Goal: Task Accomplishment & Management: Manage account settings

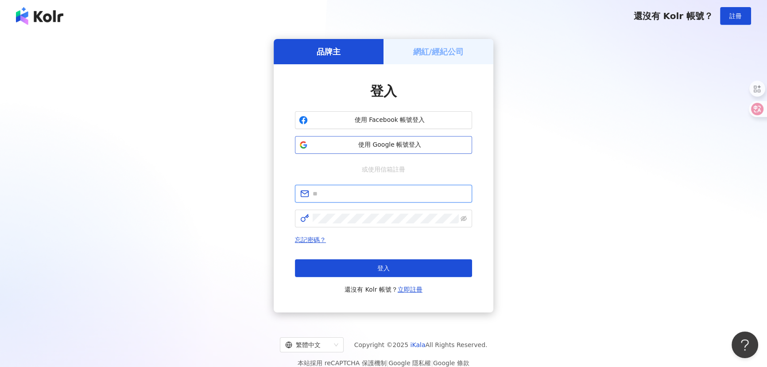
type input "**********"
click at [377, 145] on span "使用 Google 帳號登入" at bounding box center [389, 144] width 157 height 9
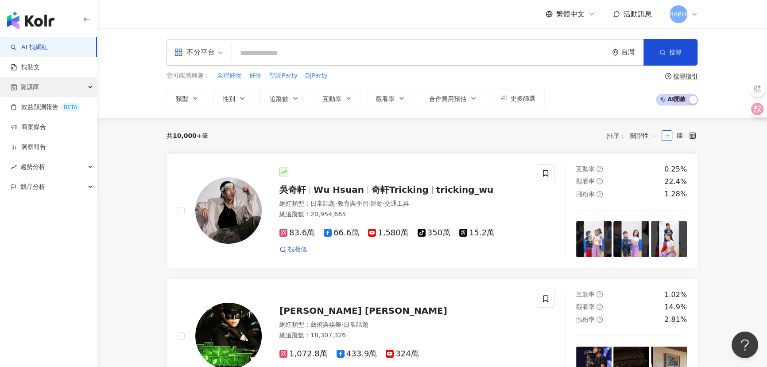
click at [44, 87] on div "資源庫" at bounding box center [48, 87] width 97 height 20
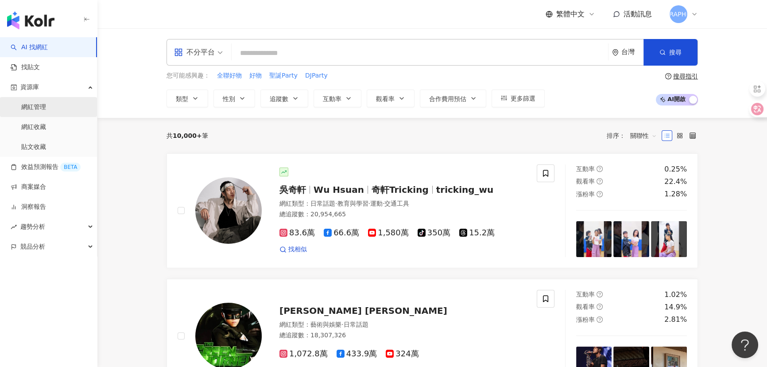
click at [40, 106] on link "網紅管理" at bounding box center [33, 107] width 25 height 9
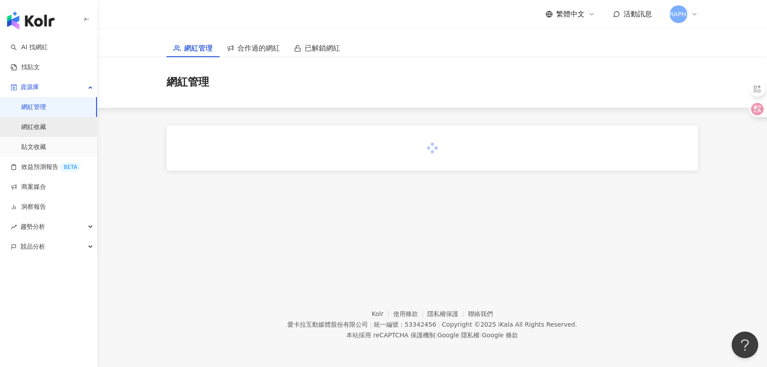
click at [42, 128] on link "網紅收藏" at bounding box center [33, 127] width 25 height 9
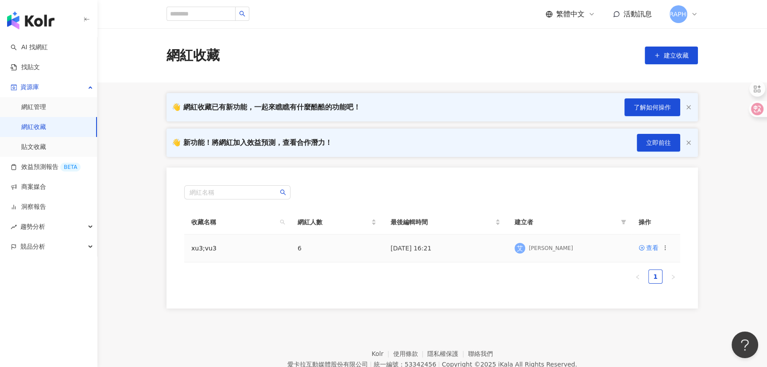
click at [662, 248] on icon at bounding box center [665, 247] width 6 height 6
click at [638, 321] on div "刪除收藏" at bounding box center [642, 322] width 37 height 10
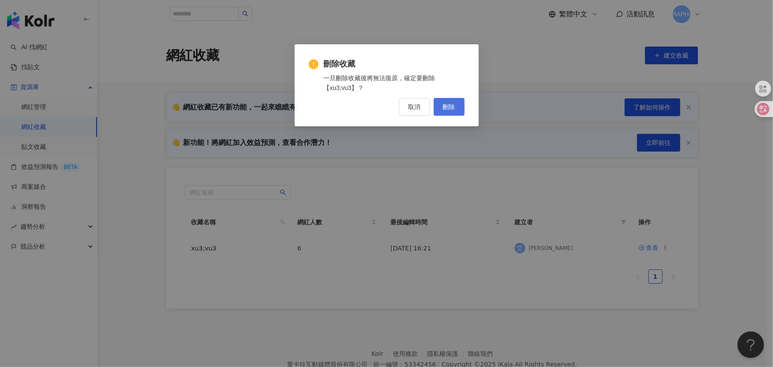
click at [444, 108] on span "刪除" at bounding box center [449, 106] width 12 height 7
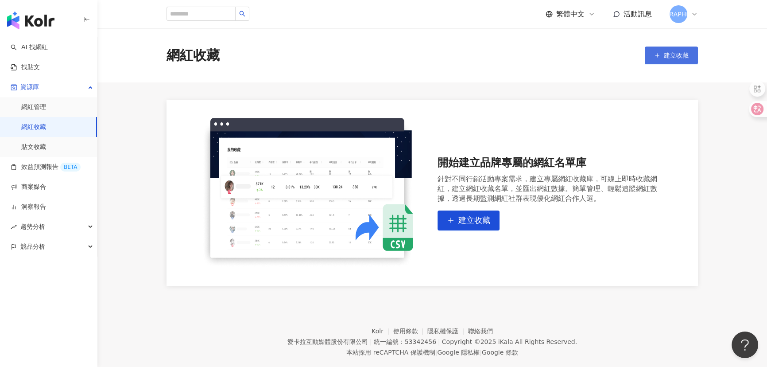
click at [673, 60] on button "建立收藏" at bounding box center [671, 55] width 53 height 18
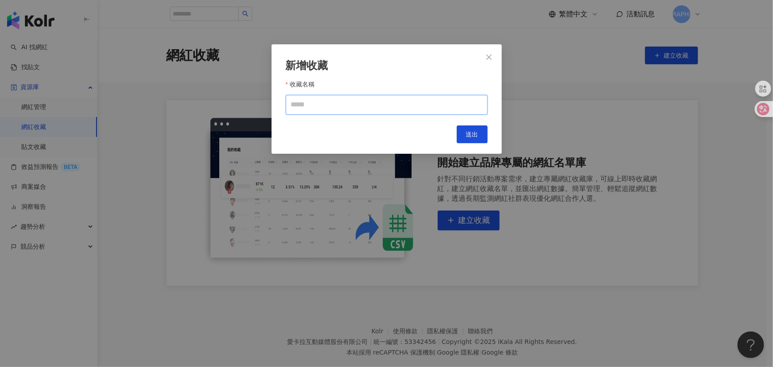
click at [340, 104] on input "收藏名稱" at bounding box center [387, 105] width 202 height 20
click at [320, 104] on input "收藏名稱" at bounding box center [387, 105] width 202 height 20
type input "*"
type input "*******"
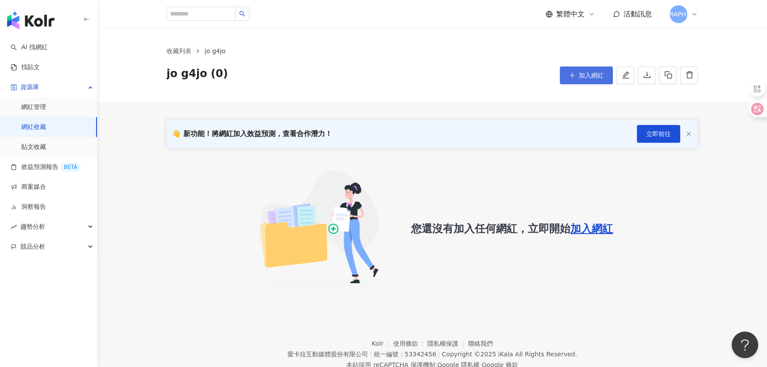
click at [590, 79] on span "加入網紅" at bounding box center [591, 75] width 25 height 7
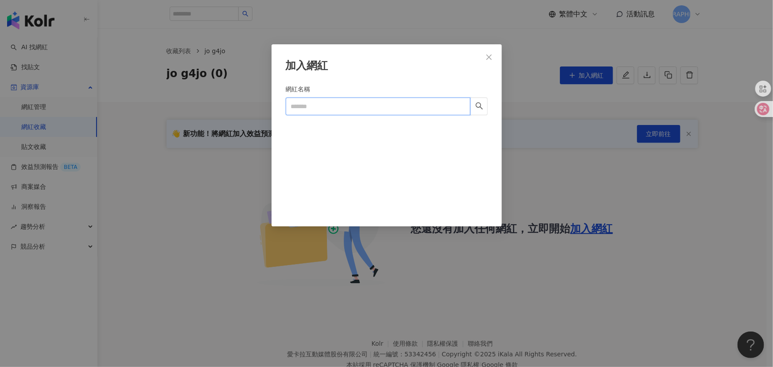
click at [371, 98] on input "網紅名稱" at bounding box center [378, 106] width 185 height 18
paste input "**********"
type input "**********"
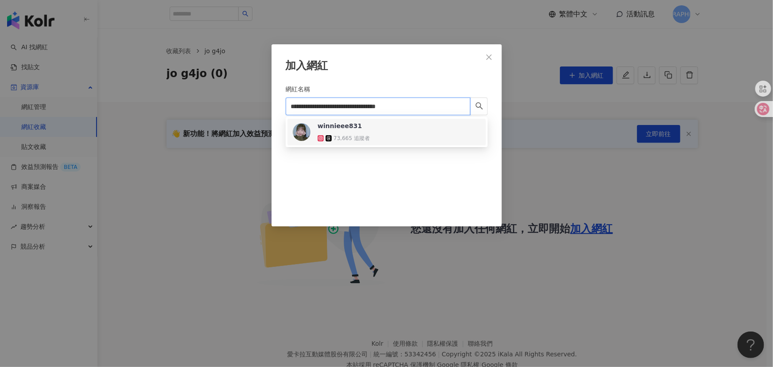
click at [359, 135] on div "73,665 追蹤者" at bounding box center [351, 139] width 36 height 8
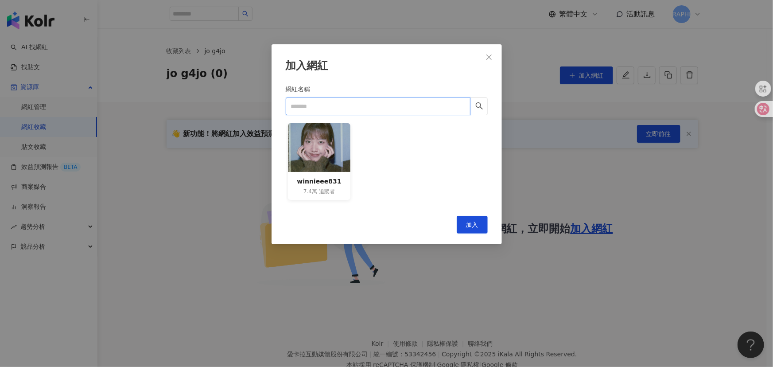
click at [368, 110] on input "網紅名稱" at bounding box center [378, 106] width 185 height 18
paste input "**********"
type input "**********"
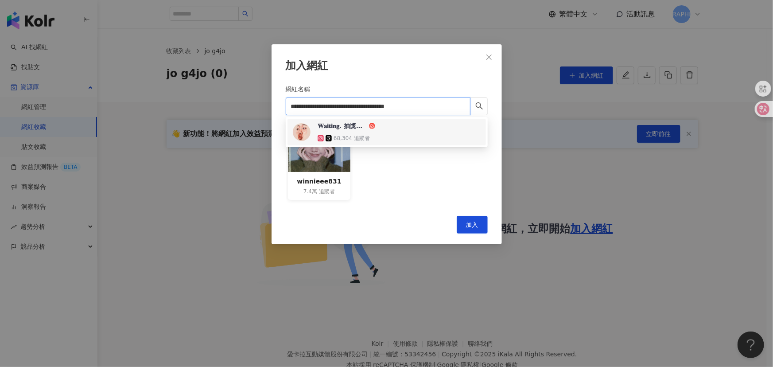
click at [375, 132] on div "𝐖𝐚𝐢𝐭𝐢𝐧𝐠. 抽獎中 ✦ 全台美食｜旅遊｜住宿｜露營 68,304 追蹤者" at bounding box center [387, 131] width 188 height 21
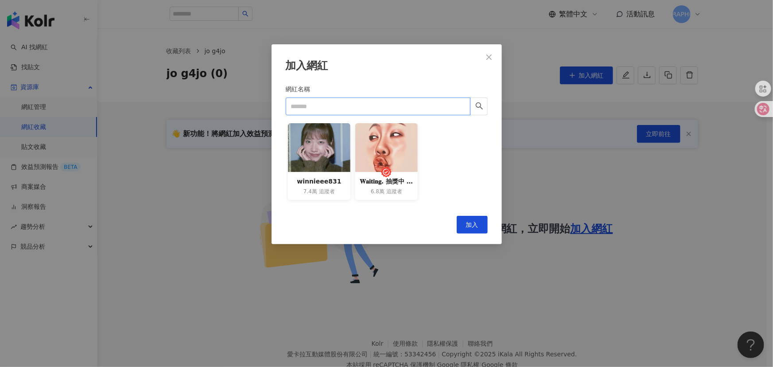
click at [381, 104] on input "網紅名稱" at bounding box center [378, 106] width 185 height 18
paste input "**********"
type input "**********"
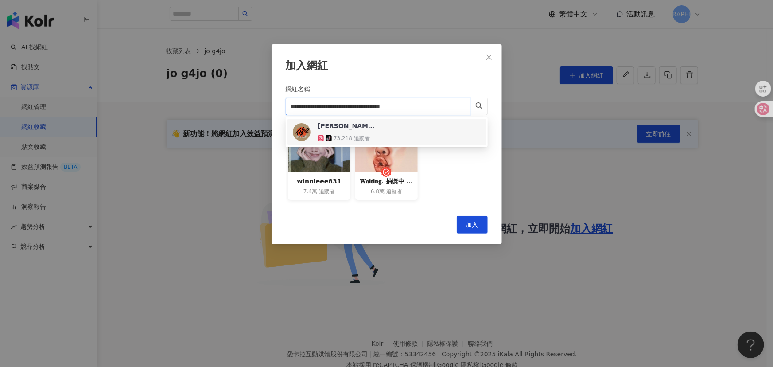
click at [391, 138] on div "[PERSON_NAME][DOMAIN_NAME] tiktok-icon 73,218 追蹤者" at bounding box center [387, 131] width 188 height 21
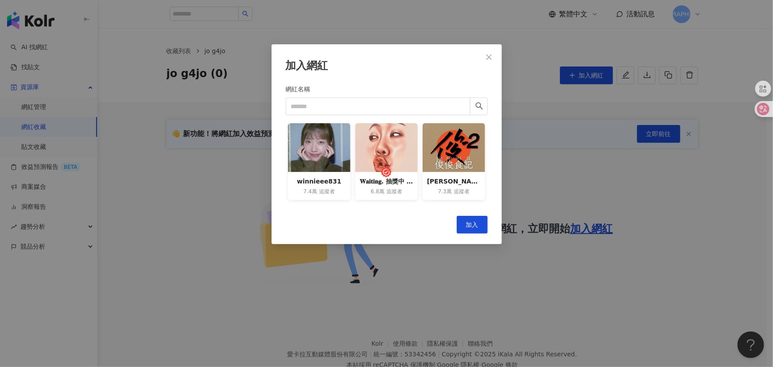
click at [362, 95] on div "網紅名稱" at bounding box center [387, 90] width 202 height 13
click at [363, 104] on input "網紅名稱" at bounding box center [378, 106] width 185 height 18
paste input "**********"
type input "**********"
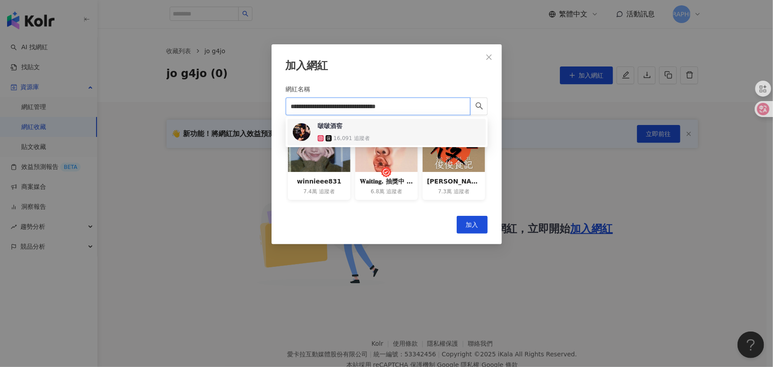
click at [370, 134] on div "16,091 追蹤者" at bounding box center [346, 138] width 58 height 9
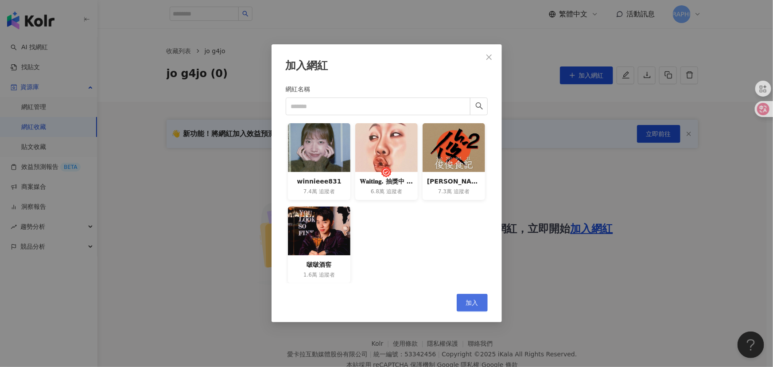
click at [474, 302] on span "加入" at bounding box center [472, 302] width 12 height 7
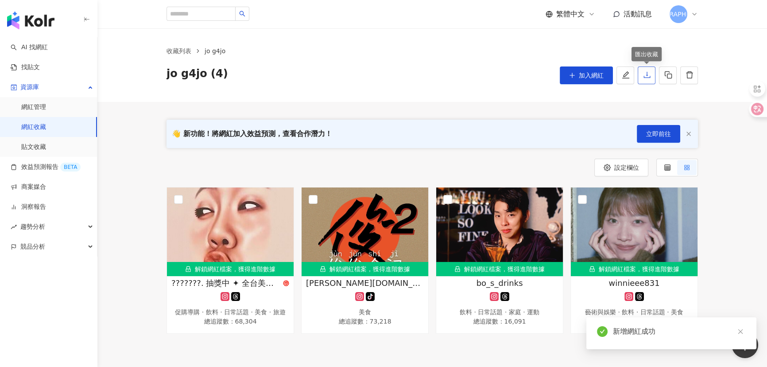
click at [643, 76] on icon "download" at bounding box center [647, 75] width 8 height 8
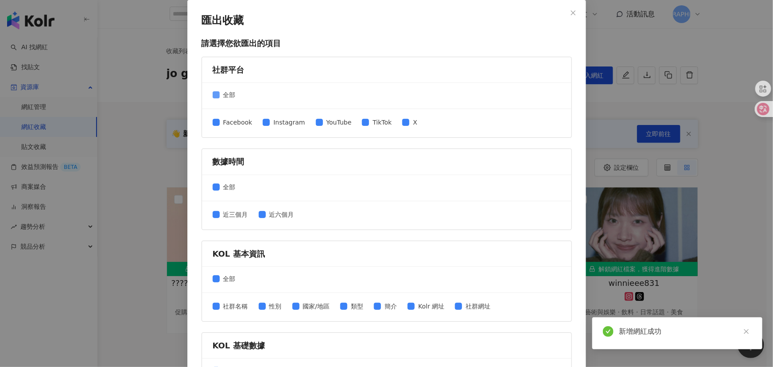
click at [225, 97] on span "全部" at bounding box center [229, 95] width 19 height 10
click at [274, 122] on span "Instagram" at bounding box center [289, 122] width 39 height 10
click at [266, 214] on span "近六個月" at bounding box center [282, 214] width 32 height 10
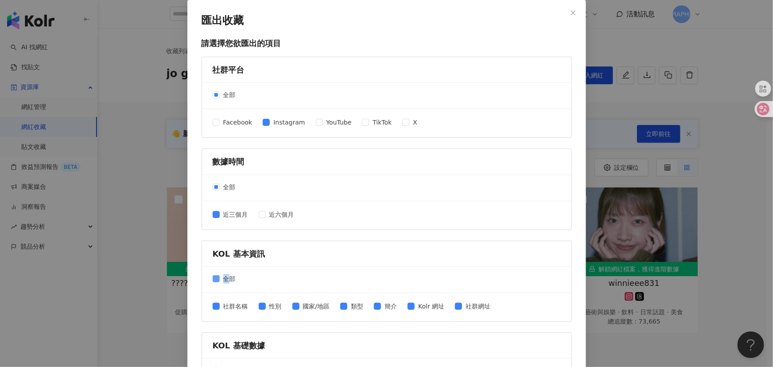
click at [223, 280] on span "全部" at bounding box center [229, 279] width 19 height 10
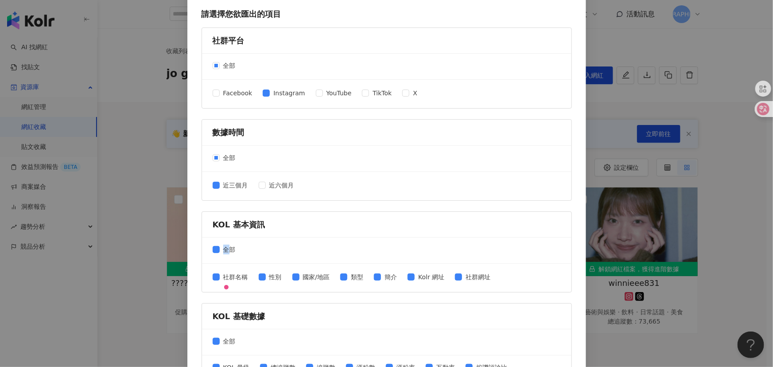
scroll to position [80, 0]
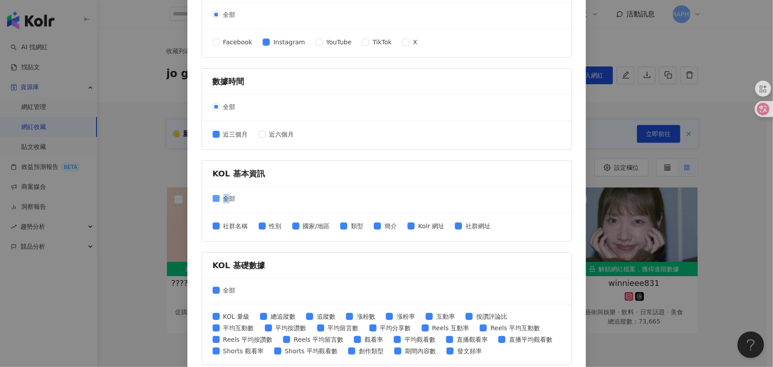
click at [220, 200] on span "全部" at bounding box center [229, 198] width 19 height 10
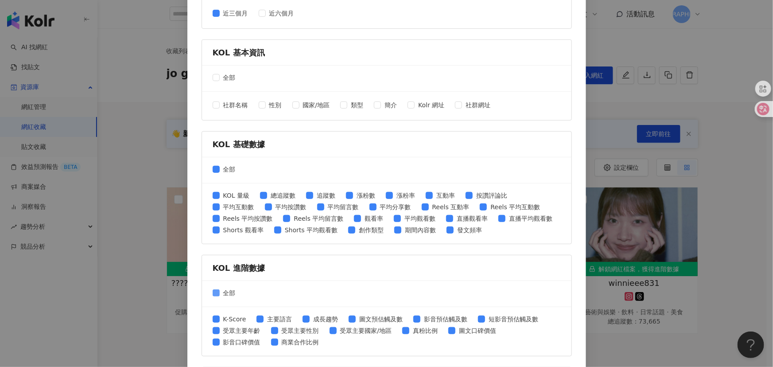
click at [228, 288] on span "全部" at bounding box center [229, 293] width 19 height 10
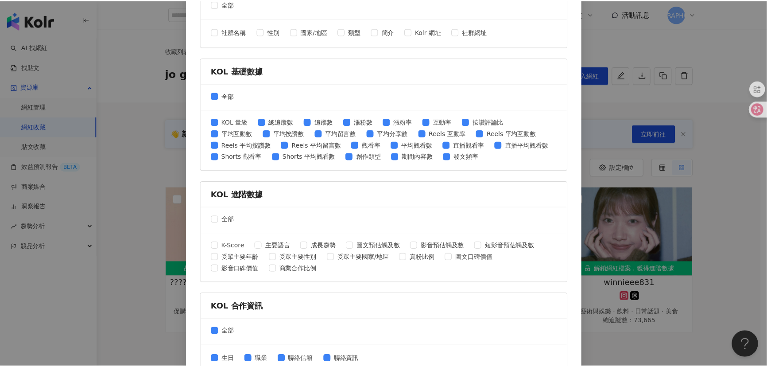
scroll to position [320, 0]
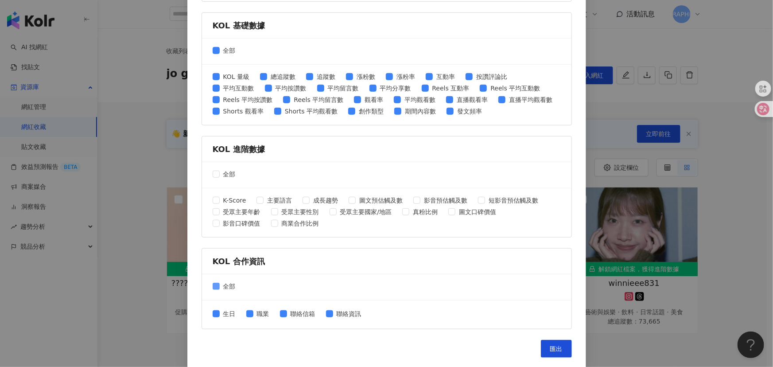
click at [228, 283] on span "全部" at bounding box center [229, 286] width 19 height 10
click at [552, 350] on span "匯出" at bounding box center [556, 348] width 12 height 7
click at [214, 153] on div "KOL 進階數據" at bounding box center [386, 148] width 348 height 11
drag, startPoint x: 695, startPoint y: 82, endPoint x: 673, endPoint y: 69, distance: 25.4
click at [695, 81] on div "匯出收藏 請選擇您欲匯出的項目 社群平台 全部 Facebook Instagram YouTube TikTok X 數據時間 全部 近三個月 近六個月 K…" at bounding box center [386, 183] width 773 height 367
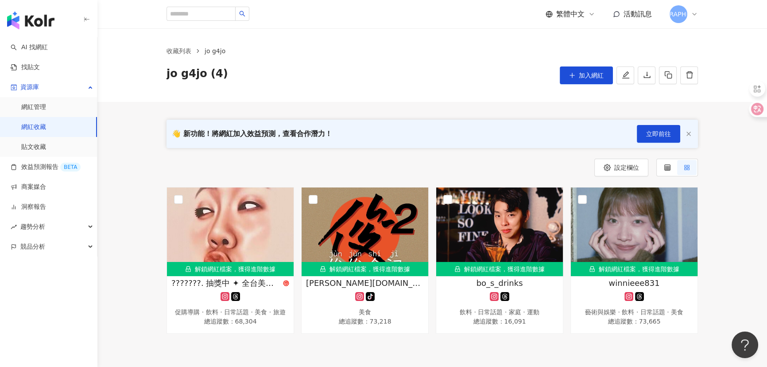
drag, startPoint x: 179, startPoint y: 51, endPoint x: 210, endPoint y: 47, distance: 31.2
click at [179, 51] on link "收藏列表" at bounding box center [179, 51] width 28 height 10
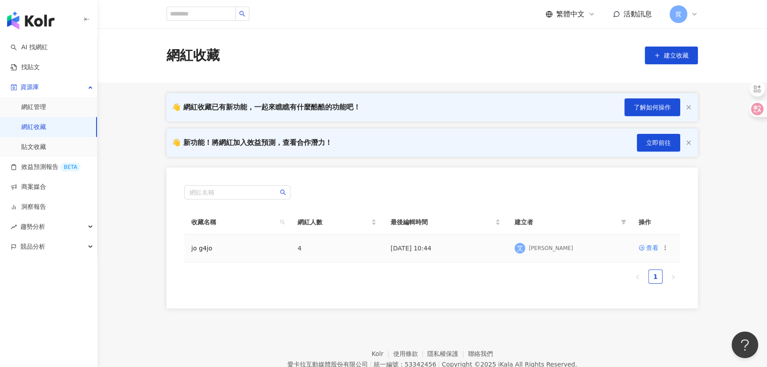
click at [668, 245] on icon at bounding box center [665, 247] width 6 height 6
click at [639, 324] on div "刪除收藏" at bounding box center [642, 322] width 37 height 10
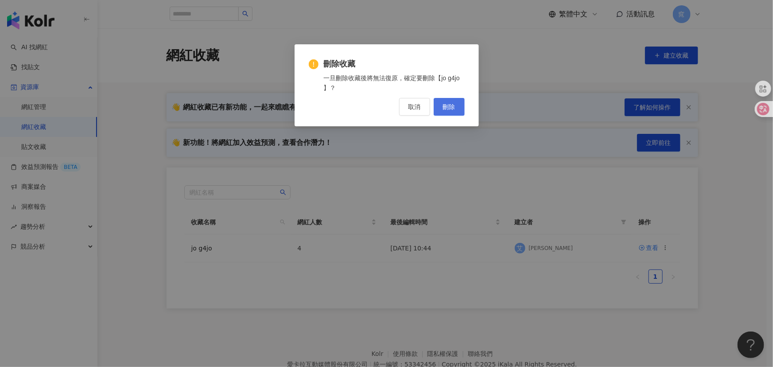
click at [451, 104] on span "刪除" at bounding box center [449, 106] width 12 height 7
